Goal: Task Accomplishment & Management: Complete application form

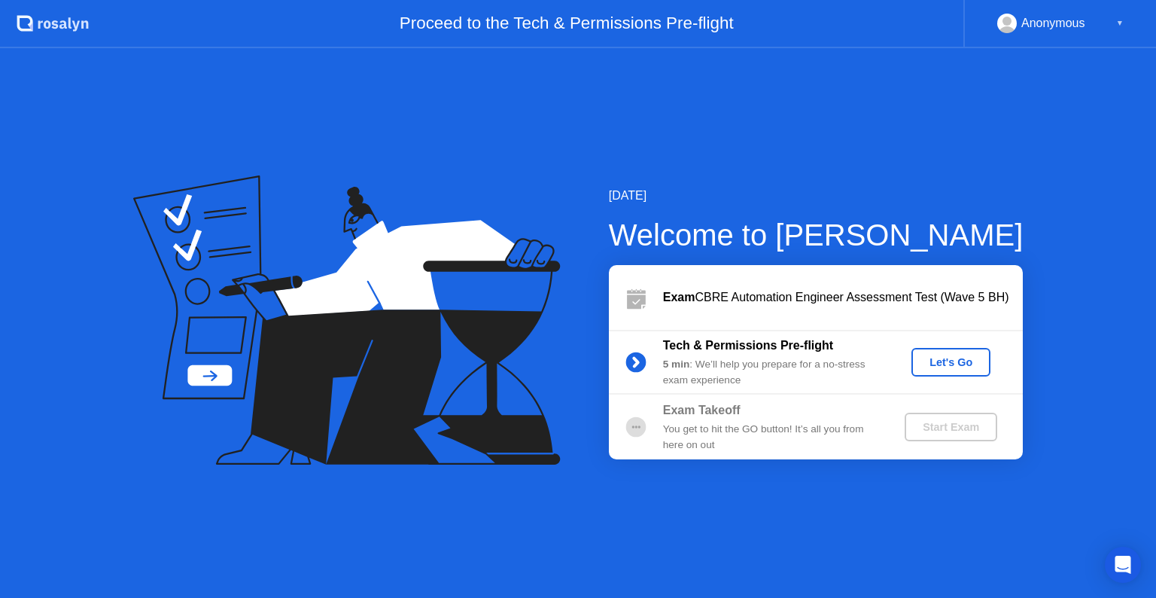
click at [943, 360] on div "Let's Go" at bounding box center [951, 362] width 67 height 12
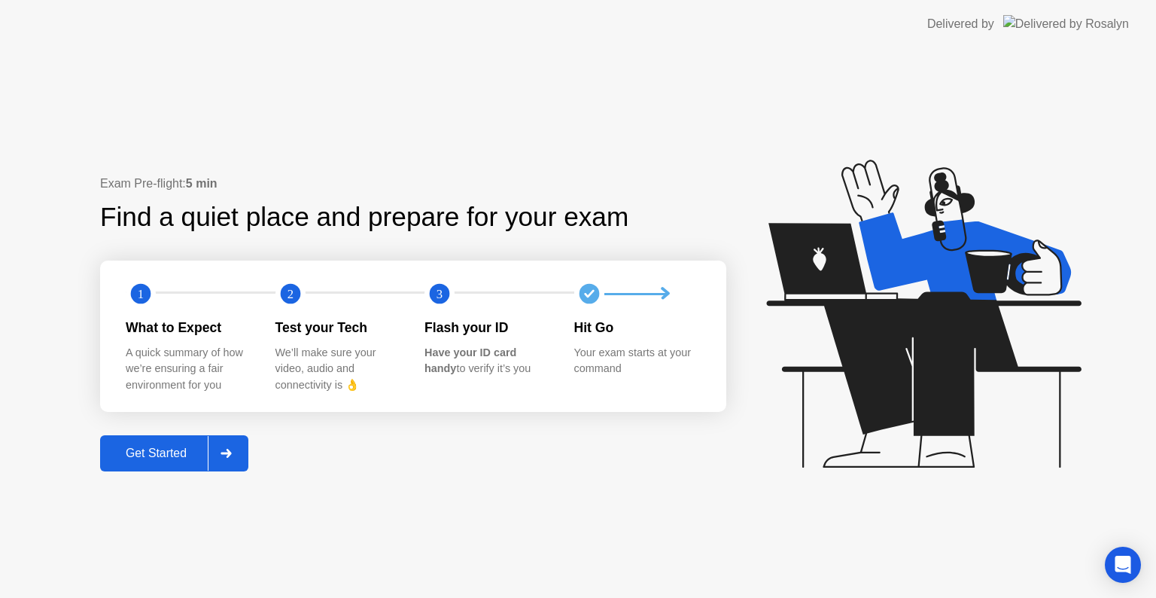
click at [163, 455] on div "Get Started" at bounding box center [156, 453] width 103 height 14
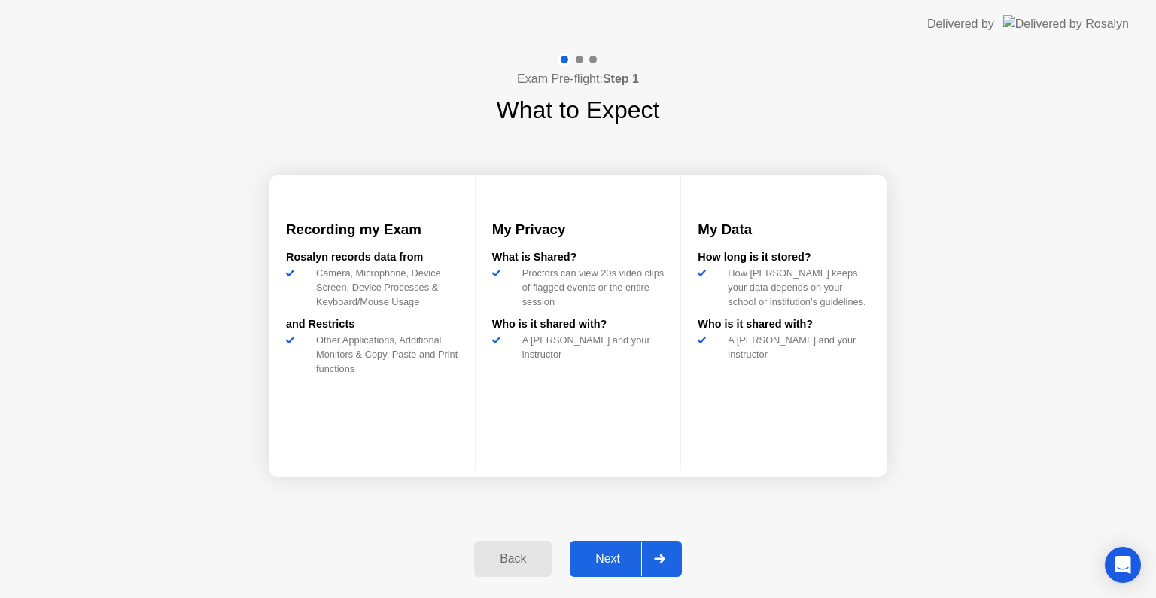
click at [603, 567] on button "Next" at bounding box center [626, 559] width 112 height 36
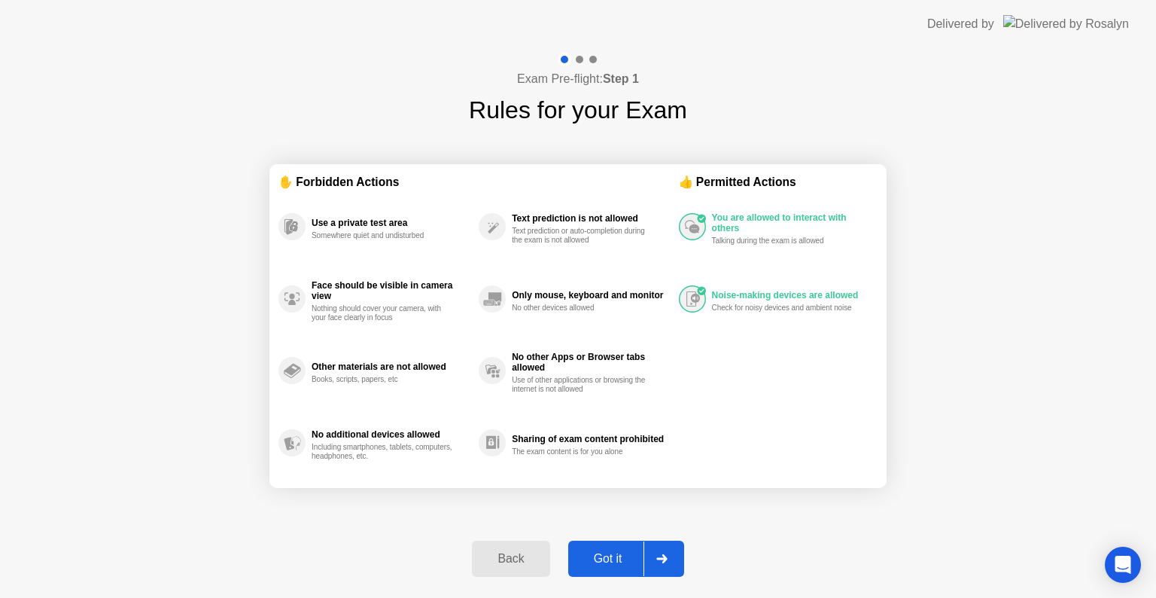
click at [666, 556] on icon at bounding box center [661, 558] width 11 height 9
select select "**********"
select select "*******"
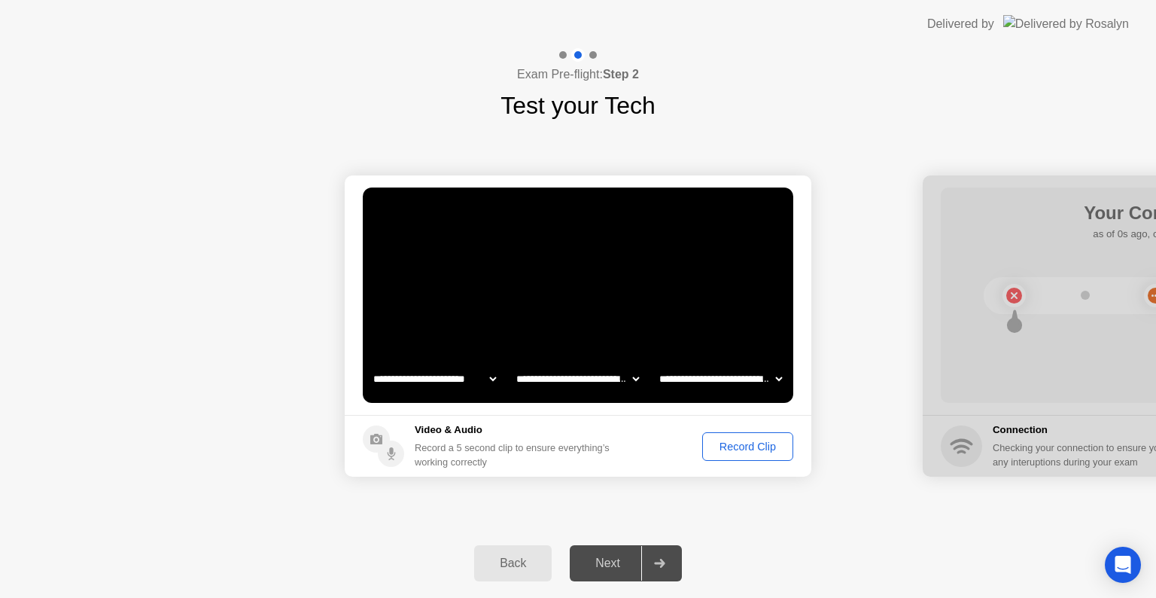
click at [730, 447] on div "Record Clip" at bounding box center [748, 446] width 81 height 12
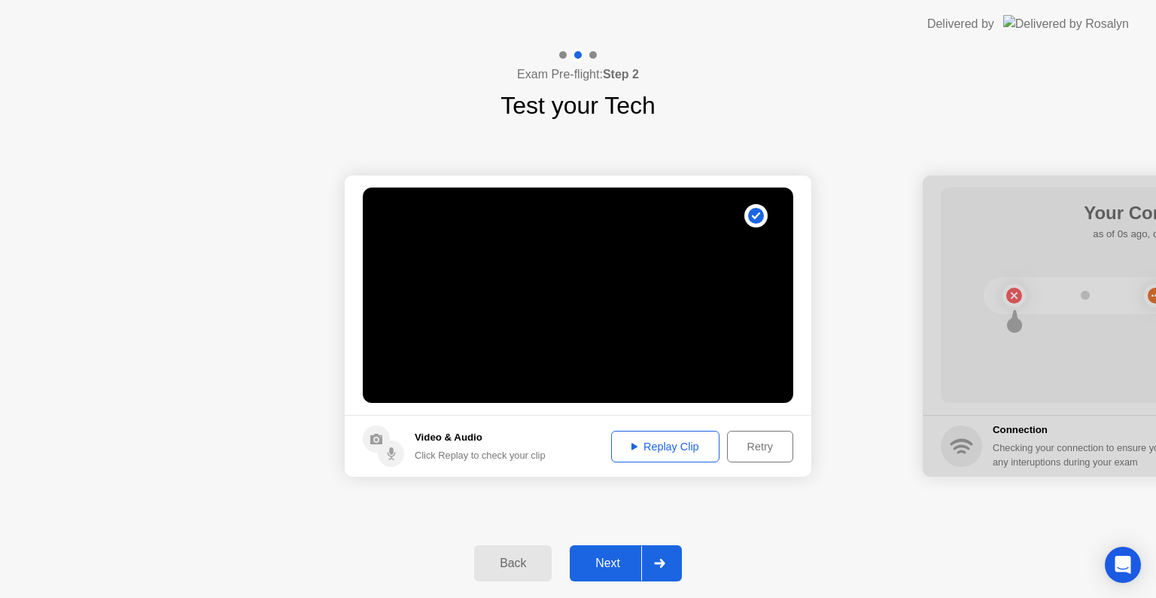
click at [618, 564] on div "Next" at bounding box center [607, 563] width 67 height 14
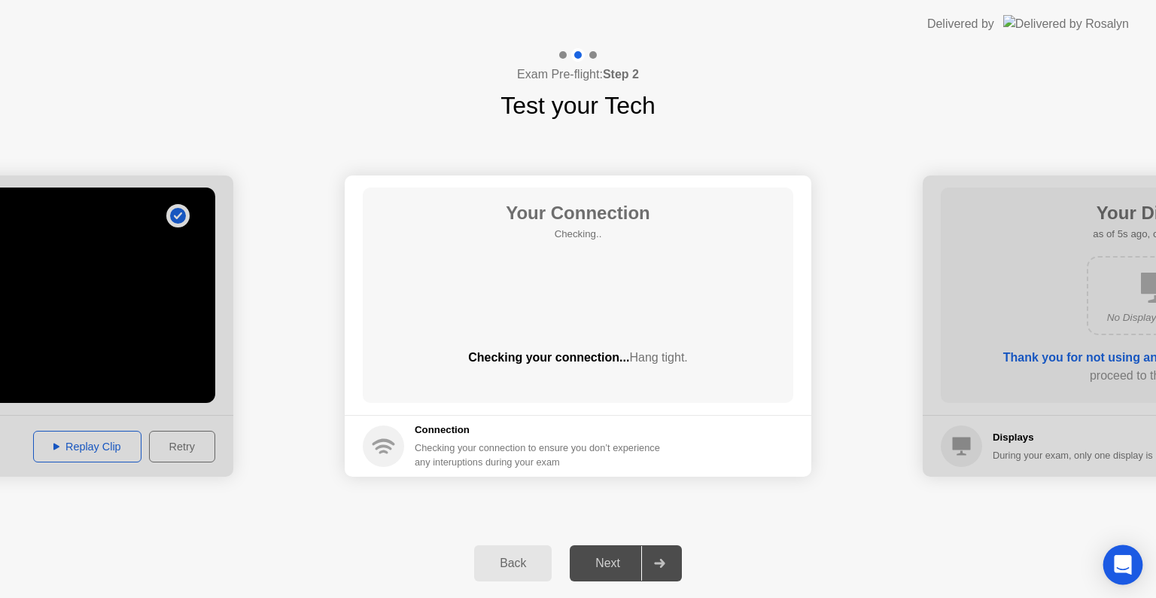
click at [1119, 572] on icon "Open Intercom Messenger" at bounding box center [1123, 565] width 20 height 20
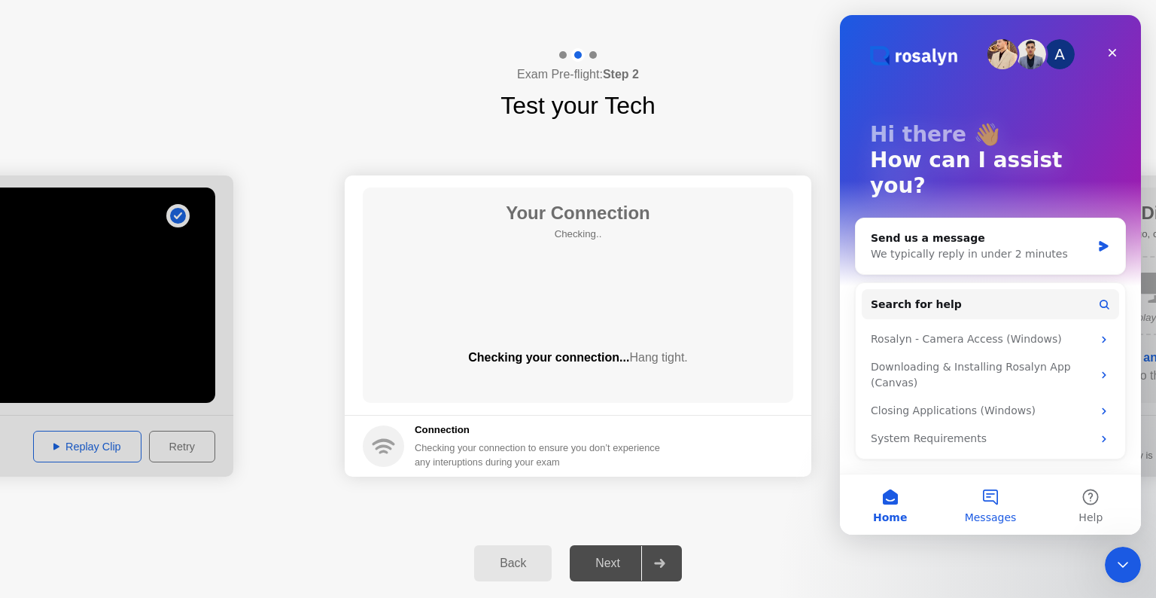
click at [988, 504] on button "Messages" at bounding box center [990, 504] width 100 height 60
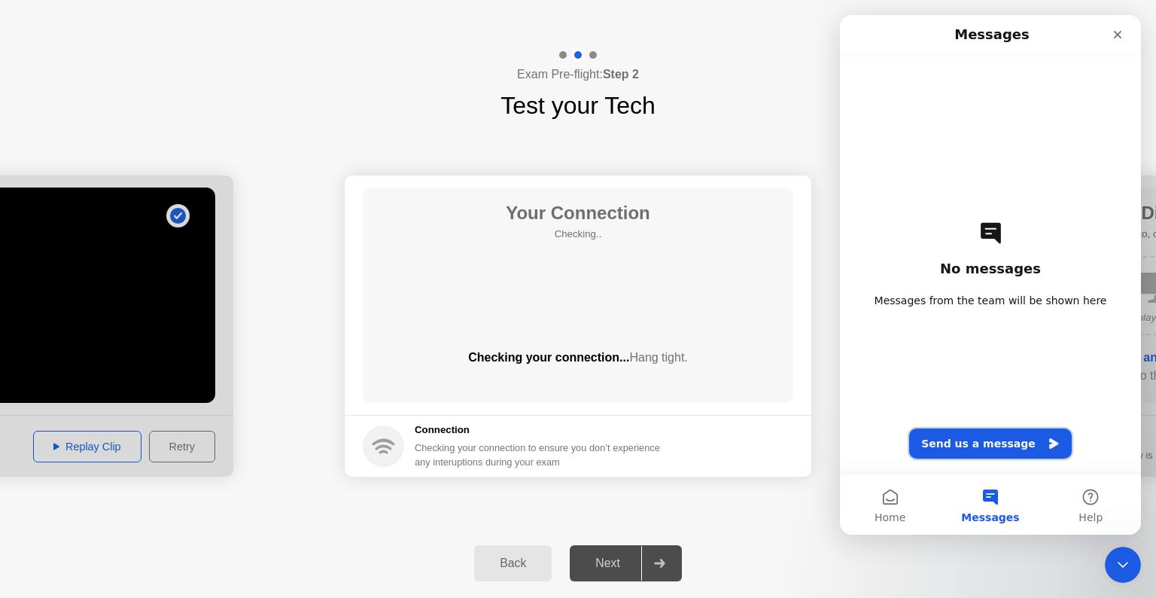
click at [974, 443] on button "Send us a message" at bounding box center [990, 443] width 163 height 30
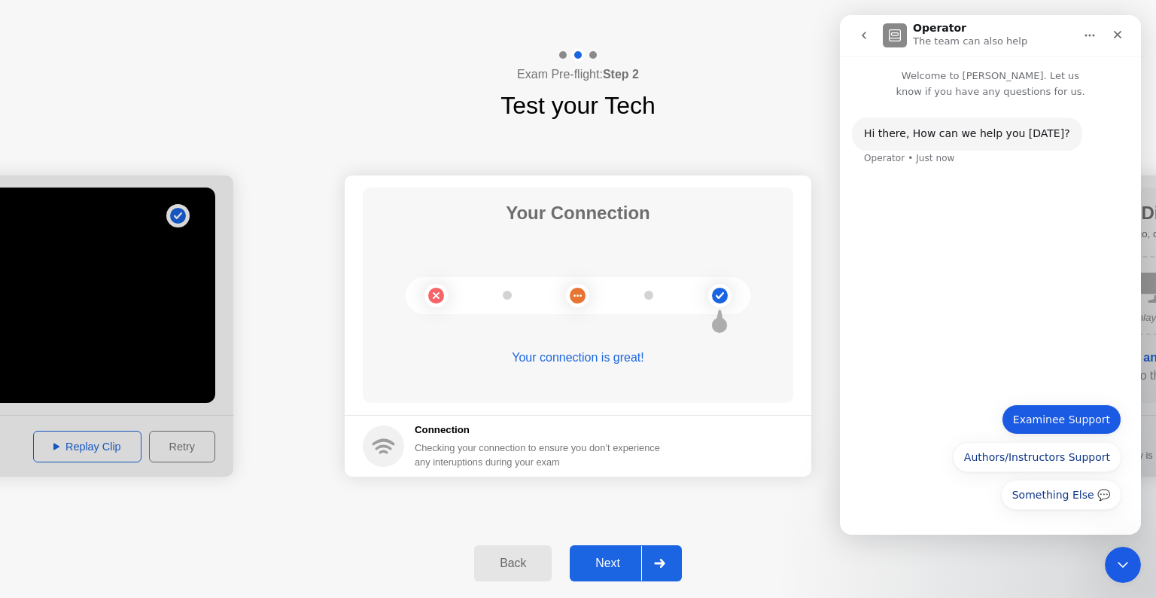
click at [1052, 425] on button "Examinee Support" at bounding box center [1062, 419] width 120 height 30
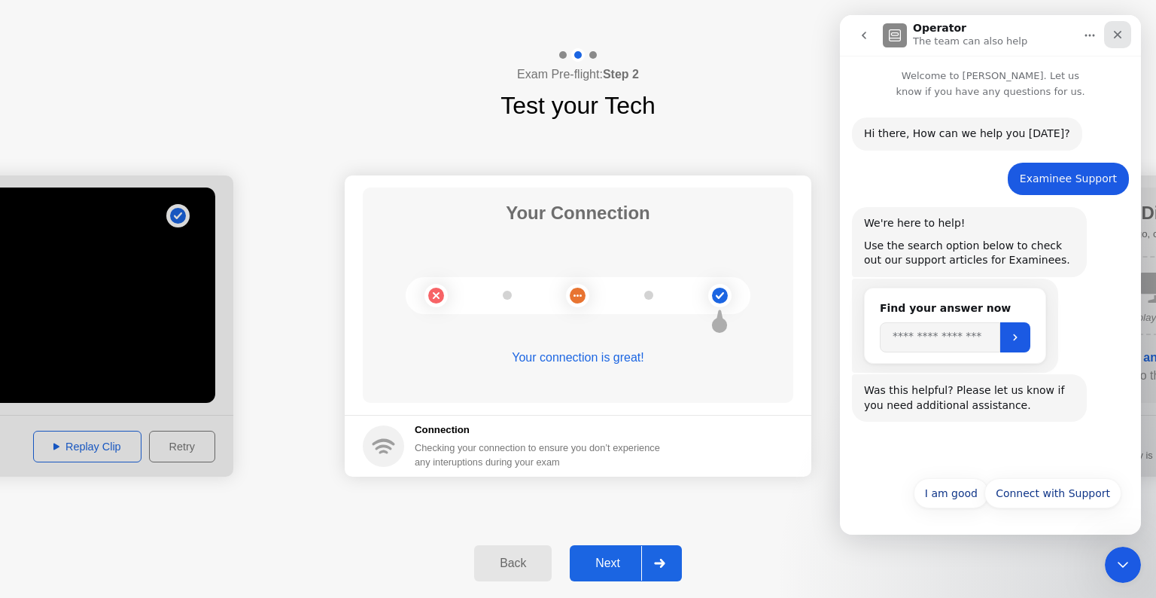
click at [1120, 29] on icon "Close" at bounding box center [1118, 35] width 12 height 12
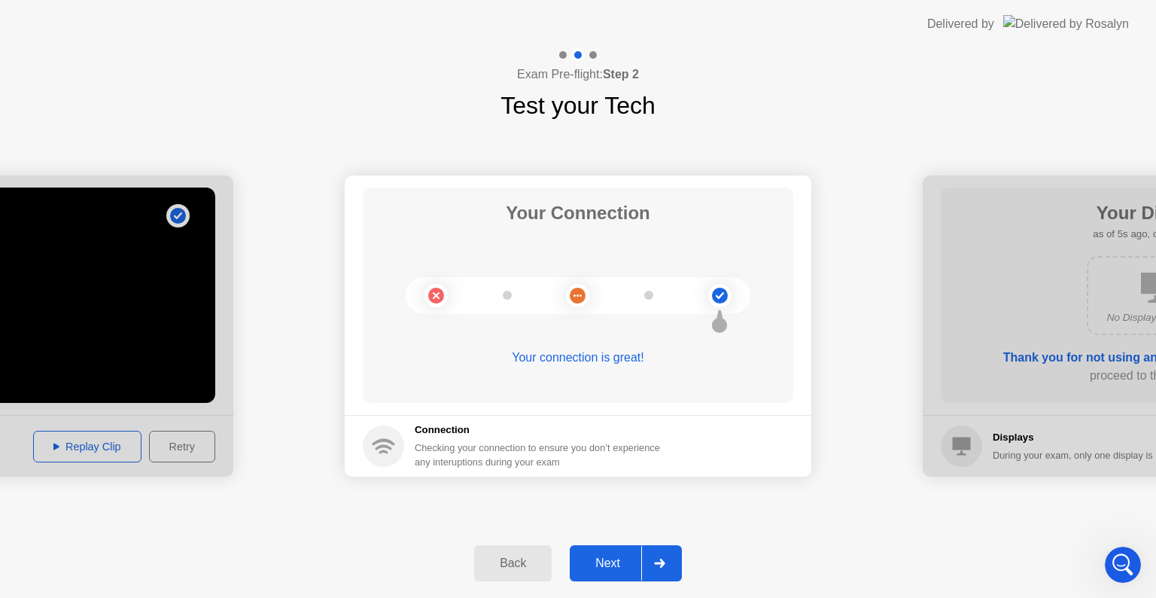
click at [613, 569] on div "Next" at bounding box center [607, 563] width 67 height 14
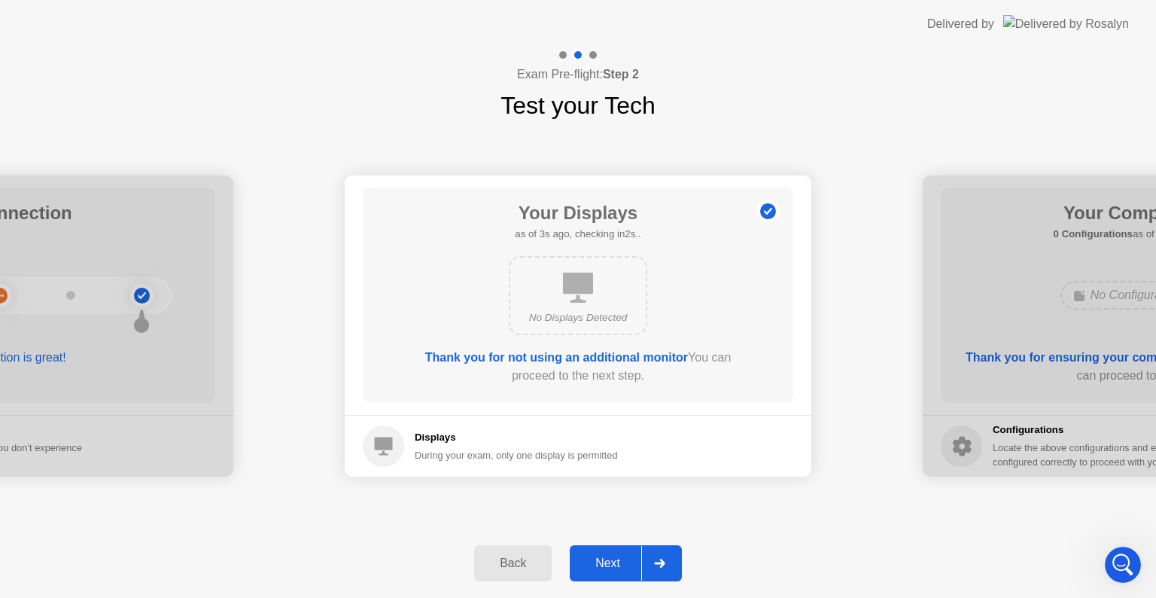
click at [611, 566] on div "Next" at bounding box center [607, 563] width 67 height 14
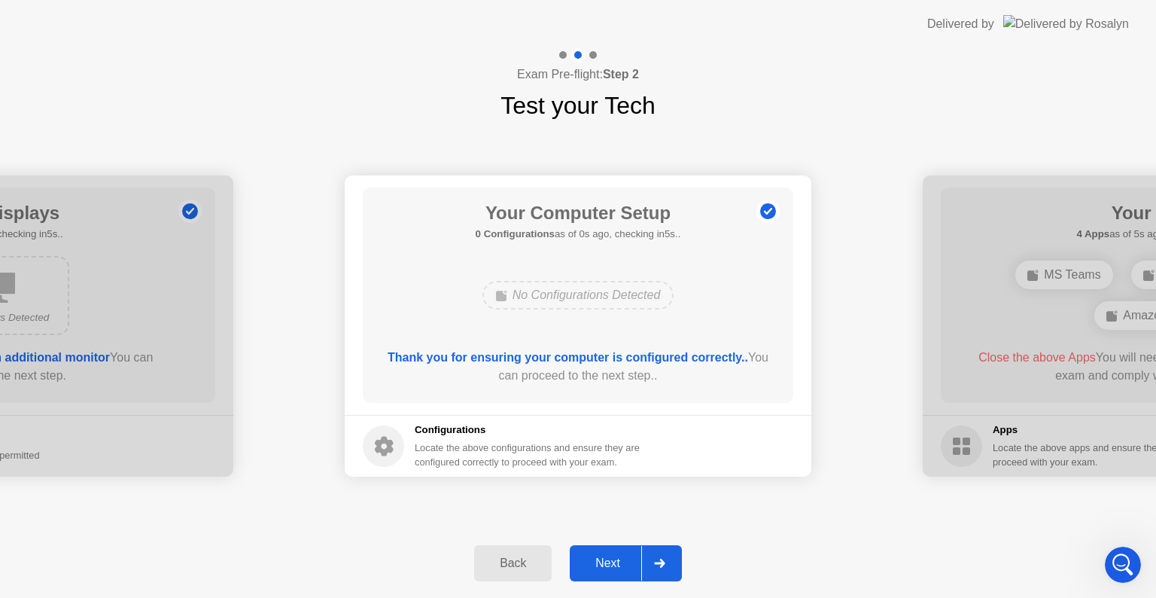
click at [617, 562] on div "Next" at bounding box center [607, 563] width 67 height 14
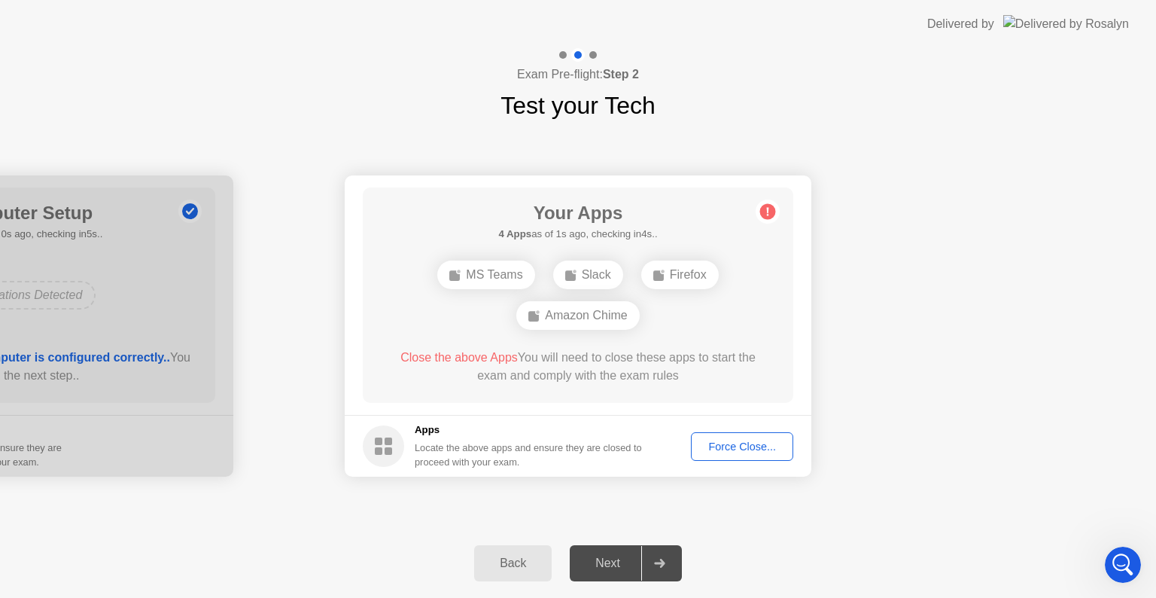
click at [739, 443] on div "Force Close..." at bounding box center [742, 446] width 92 height 12
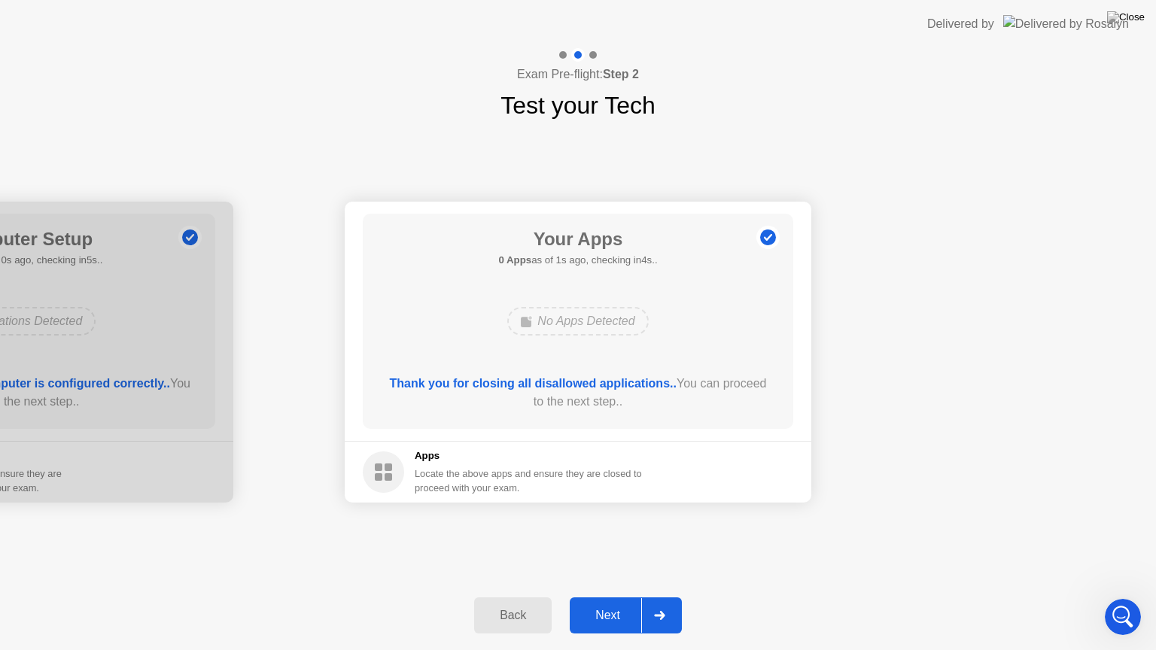
click at [610, 597] on div "Next" at bounding box center [607, 616] width 67 height 14
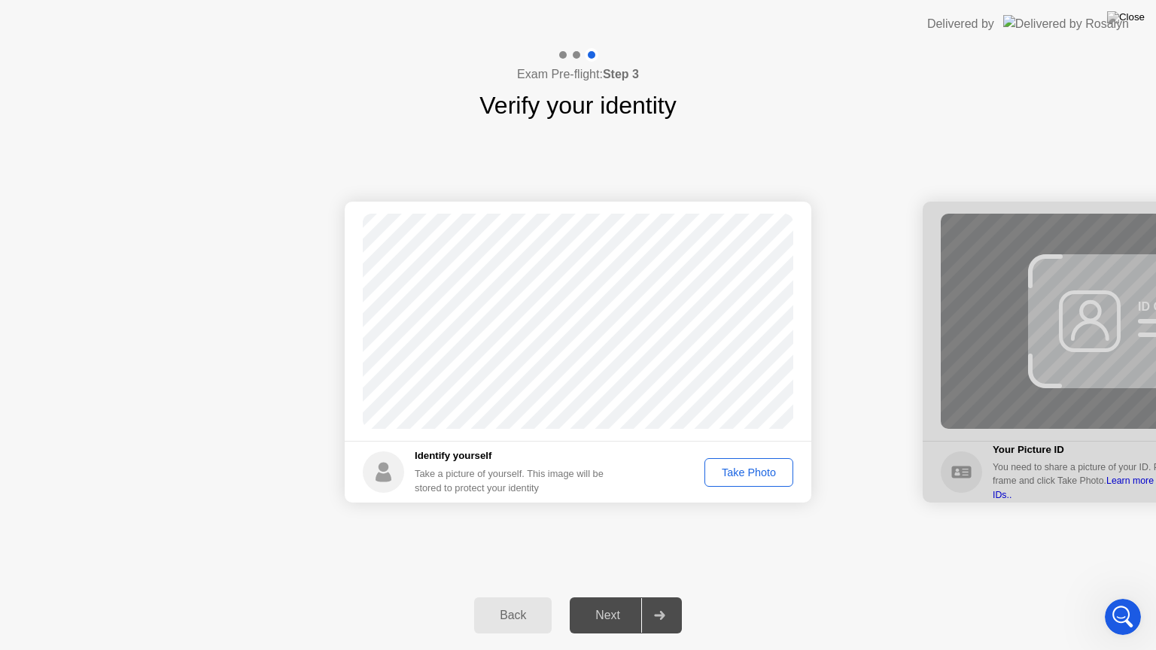
click at [763, 470] on div "Take Photo" at bounding box center [749, 473] width 78 height 12
click at [596, 597] on div "Next" at bounding box center [607, 616] width 67 height 14
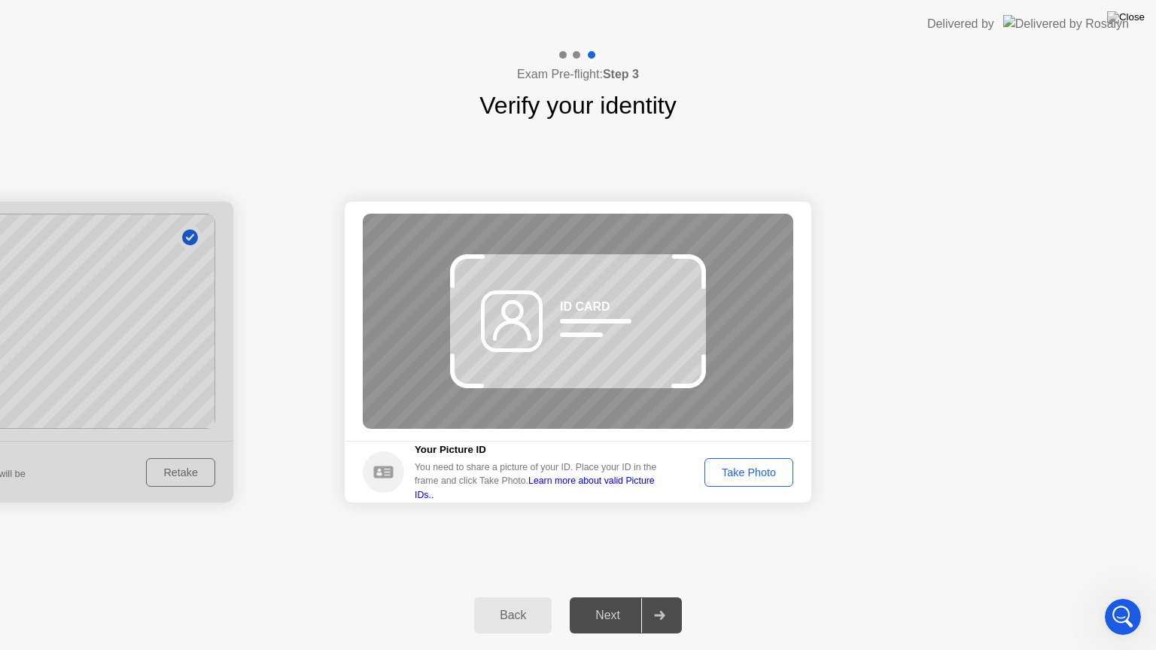
click at [648, 491] on link "Learn more about valid Picture IDs.." at bounding box center [535, 488] width 240 height 24
click at [736, 473] on div "Take Photo" at bounding box center [749, 473] width 78 height 12
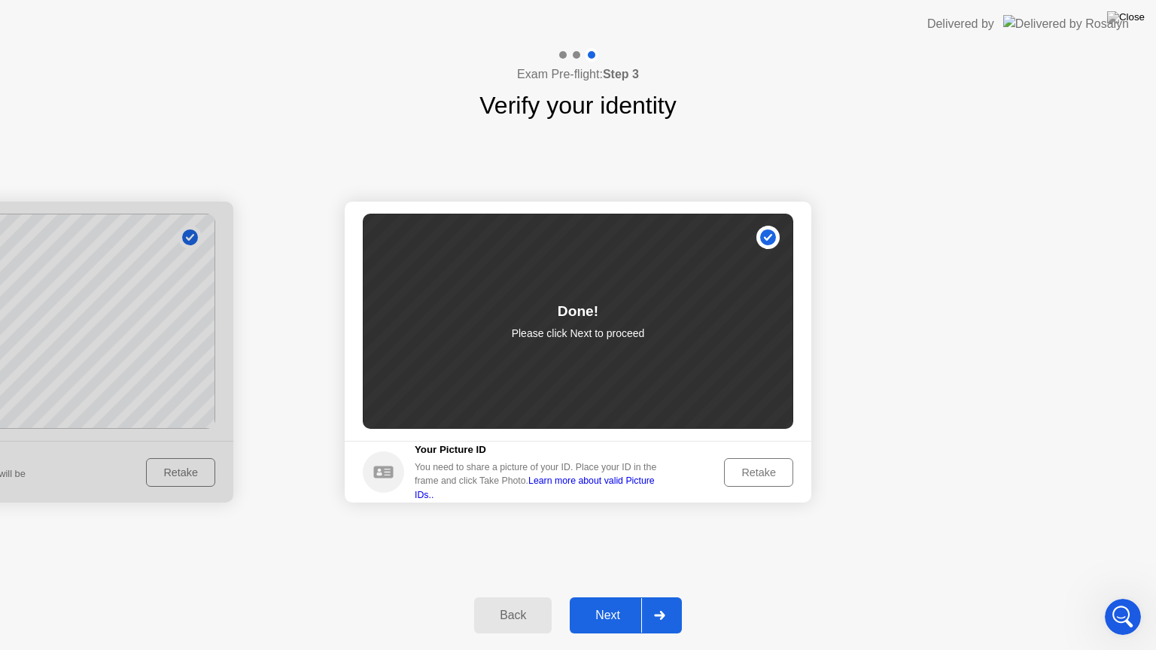
click at [602, 597] on div "Next" at bounding box center [607, 616] width 67 height 14
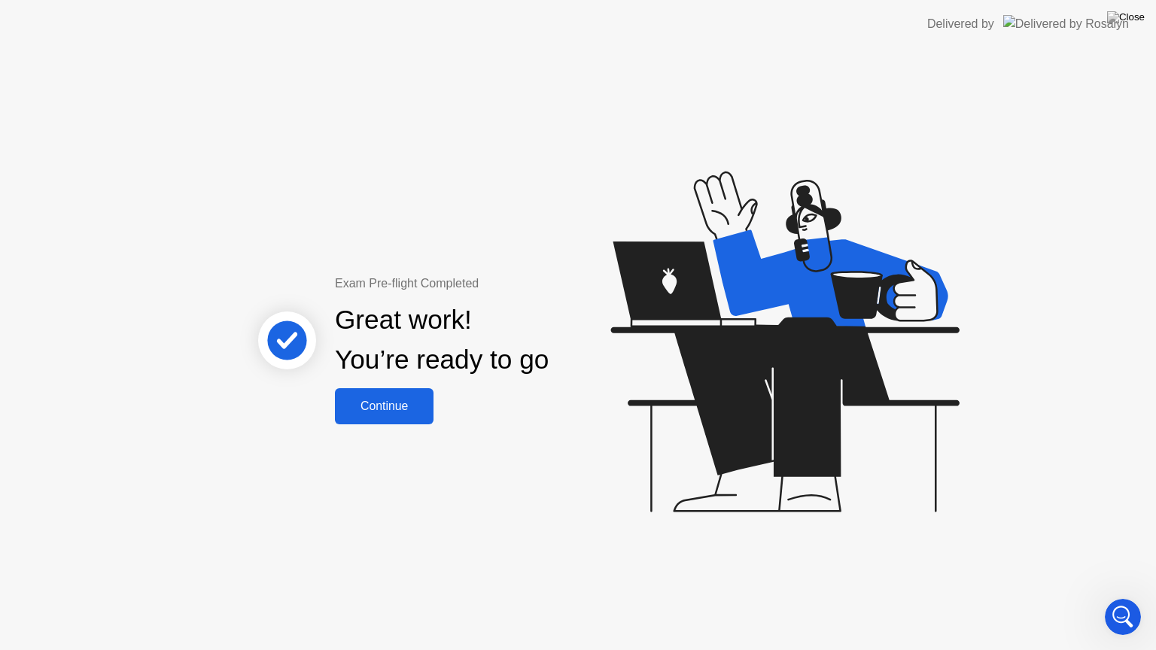
click at [401, 401] on div "Continue" at bounding box center [385, 407] width 90 height 14
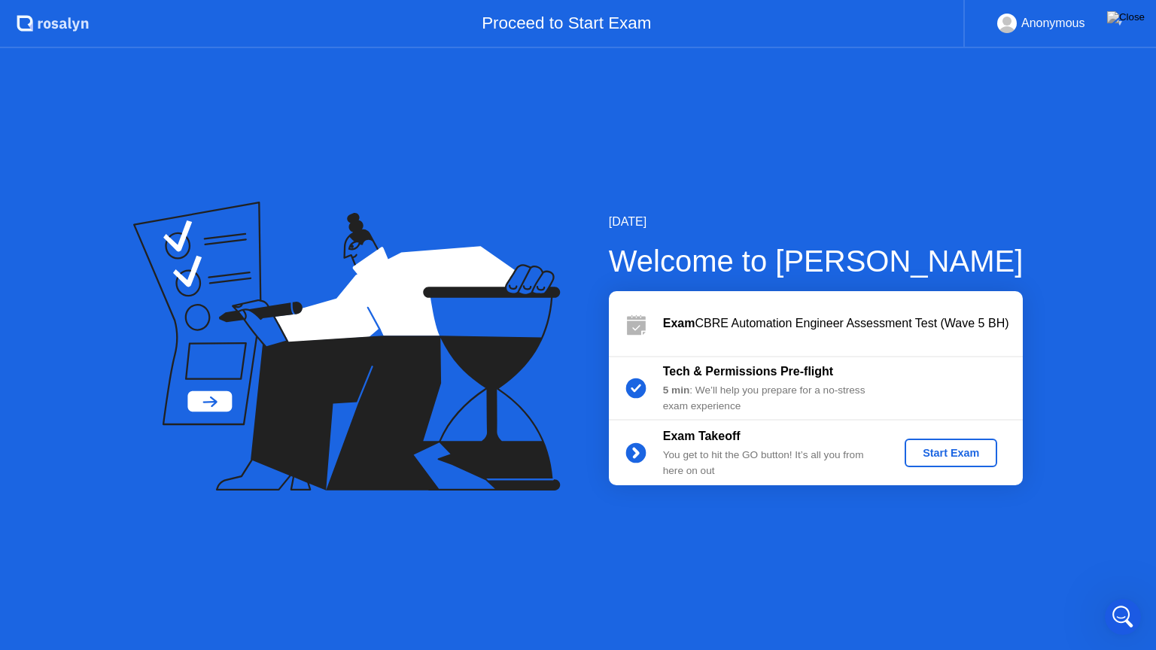
click at [934, 459] on div "Start Exam" at bounding box center [951, 453] width 81 height 12
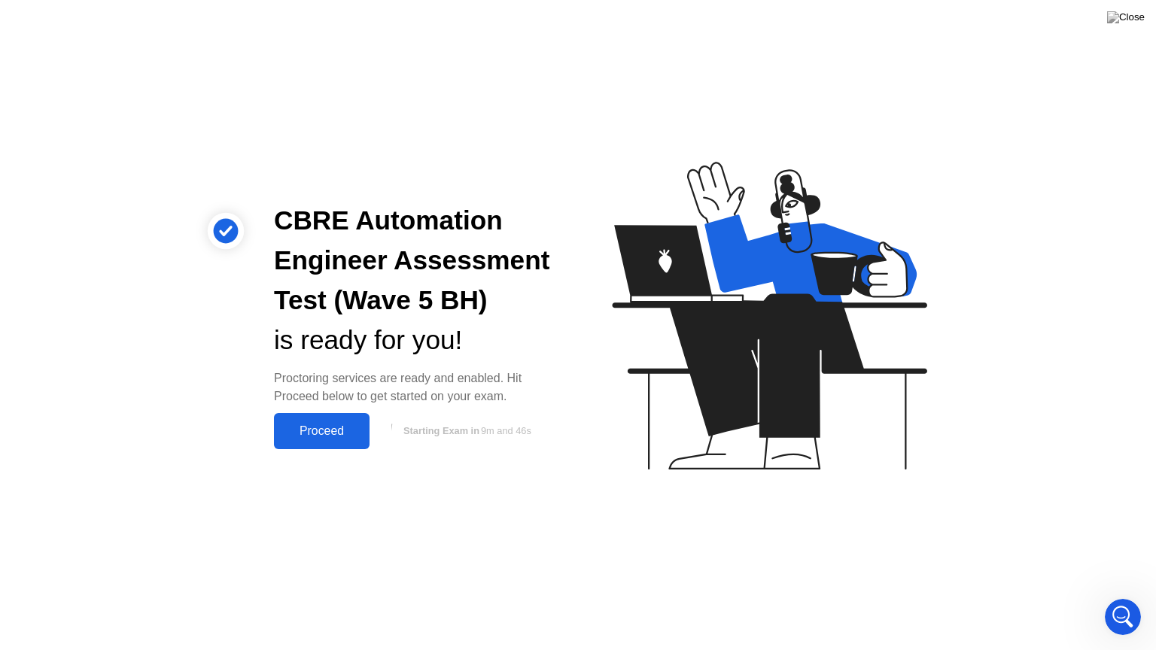
click at [311, 431] on div "Proceed" at bounding box center [322, 432] width 87 height 14
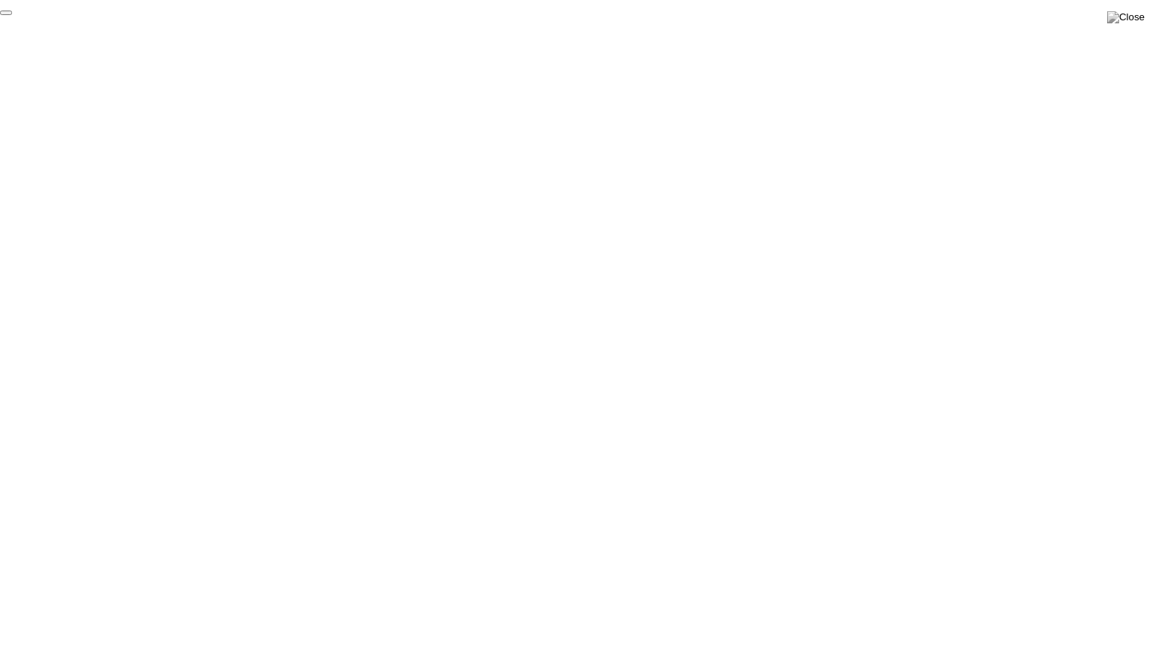
click div "End Proctoring Session"
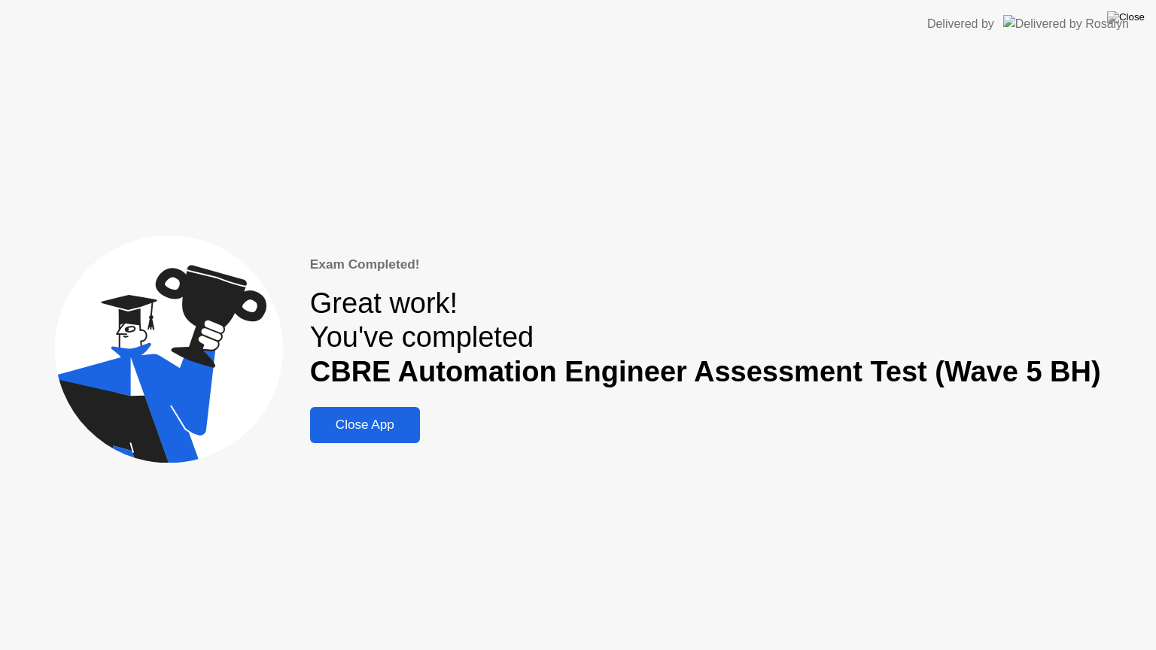
click at [373, 420] on div "Close App" at bounding box center [365, 425] width 101 height 15
